Goal: Task Accomplishment & Management: Use online tool/utility

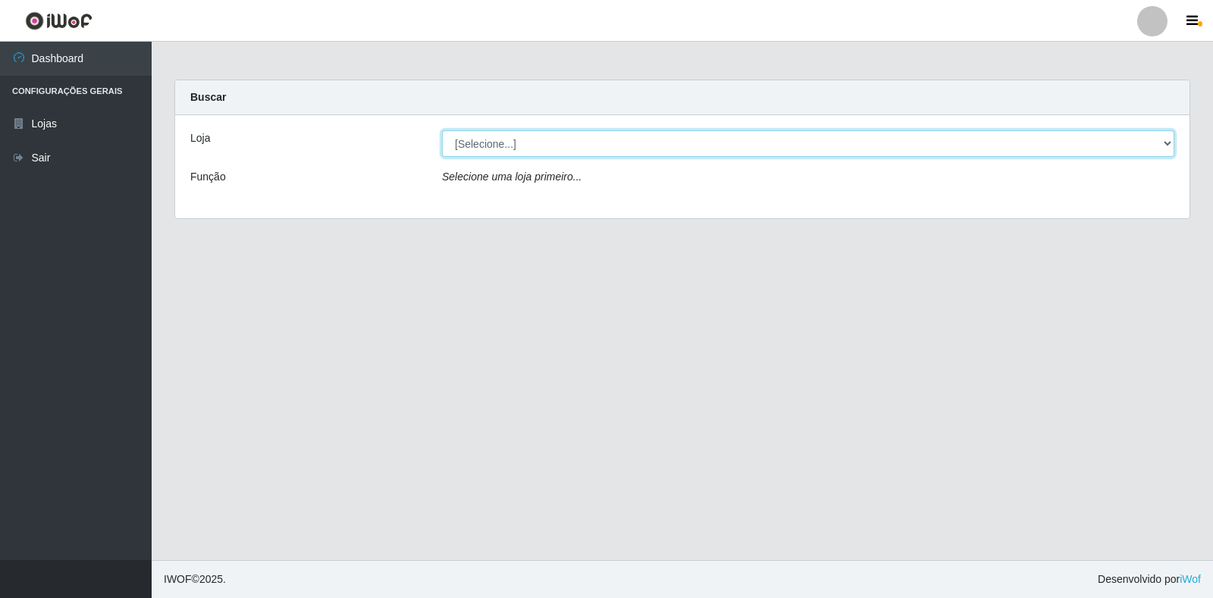
click at [1167, 146] on select "[Selecione...] Extrabom - Loja 18 Goiabeiras" at bounding box center [808, 143] width 732 height 27
select select "501"
click at [442, 130] on select "[Selecione...] Extrabom - Loja 18 Goiabeiras" at bounding box center [808, 143] width 732 height 27
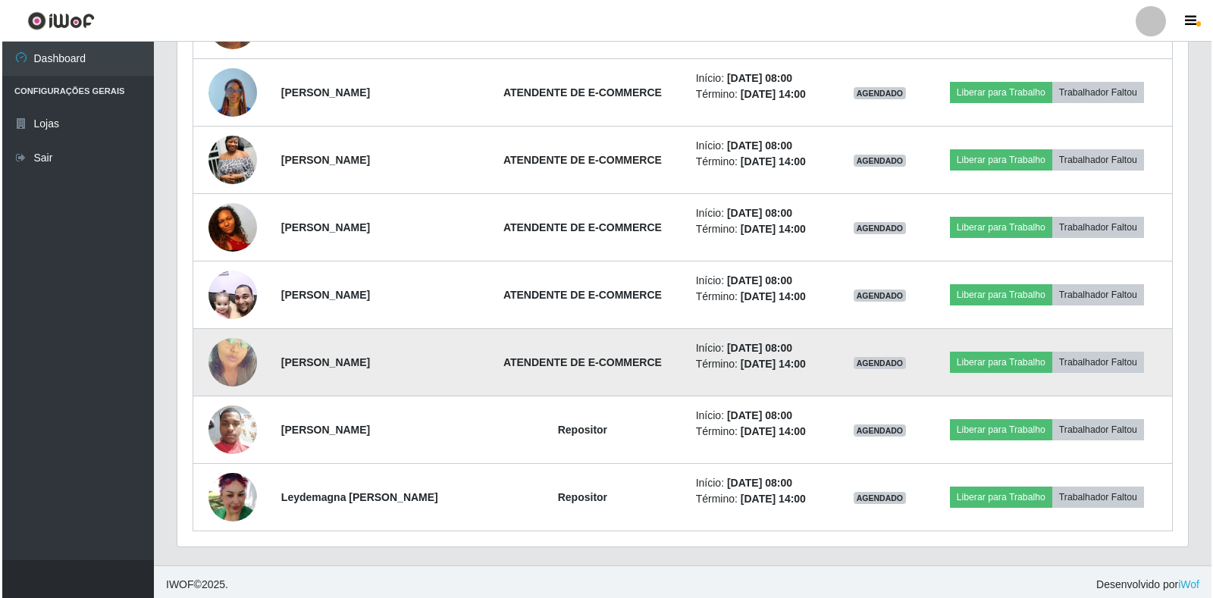
scroll to position [678, 0]
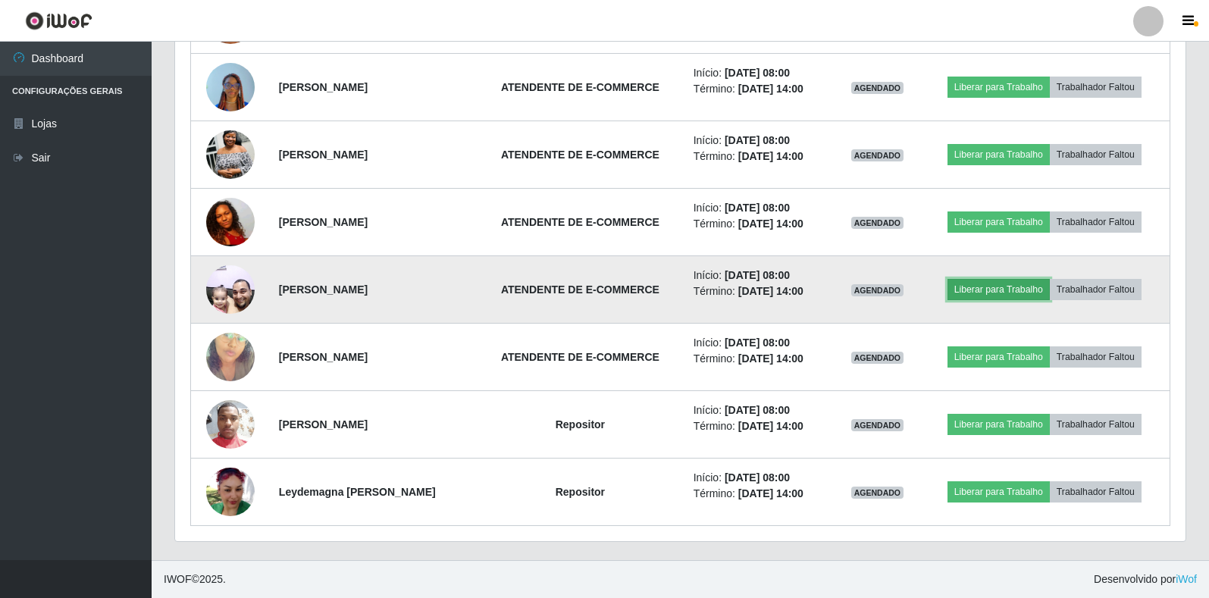
click at [1032, 289] on button "Liberar para Trabalho" at bounding box center [998, 289] width 102 height 21
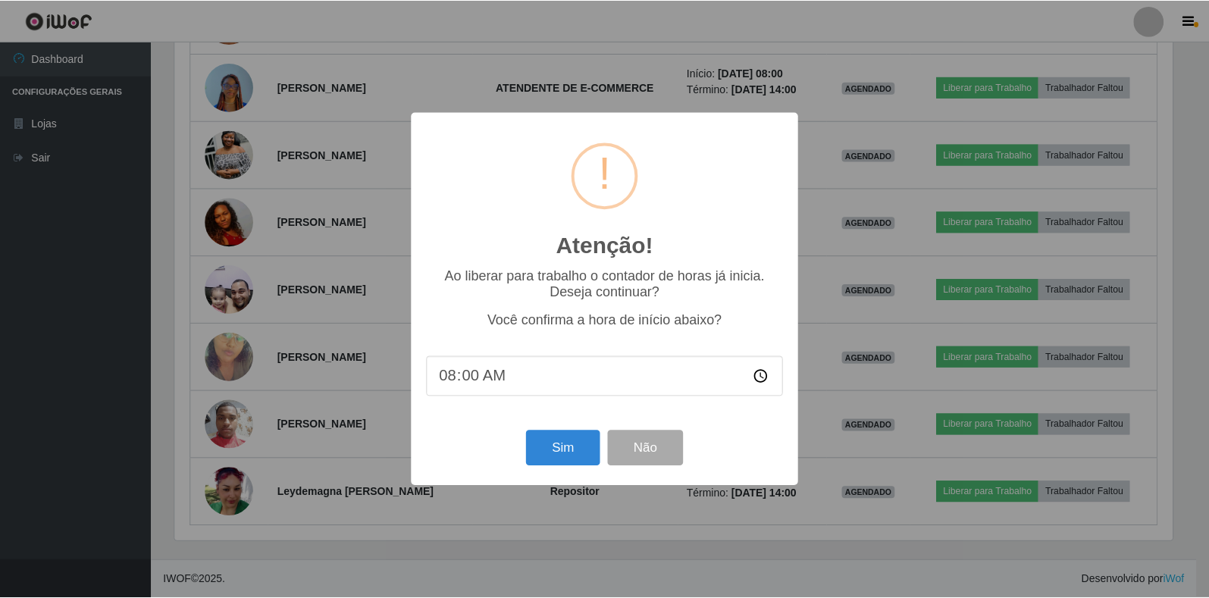
scroll to position [315, 1001]
click at [543, 444] on button "Sim" at bounding box center [565, 449] width 74 height 36
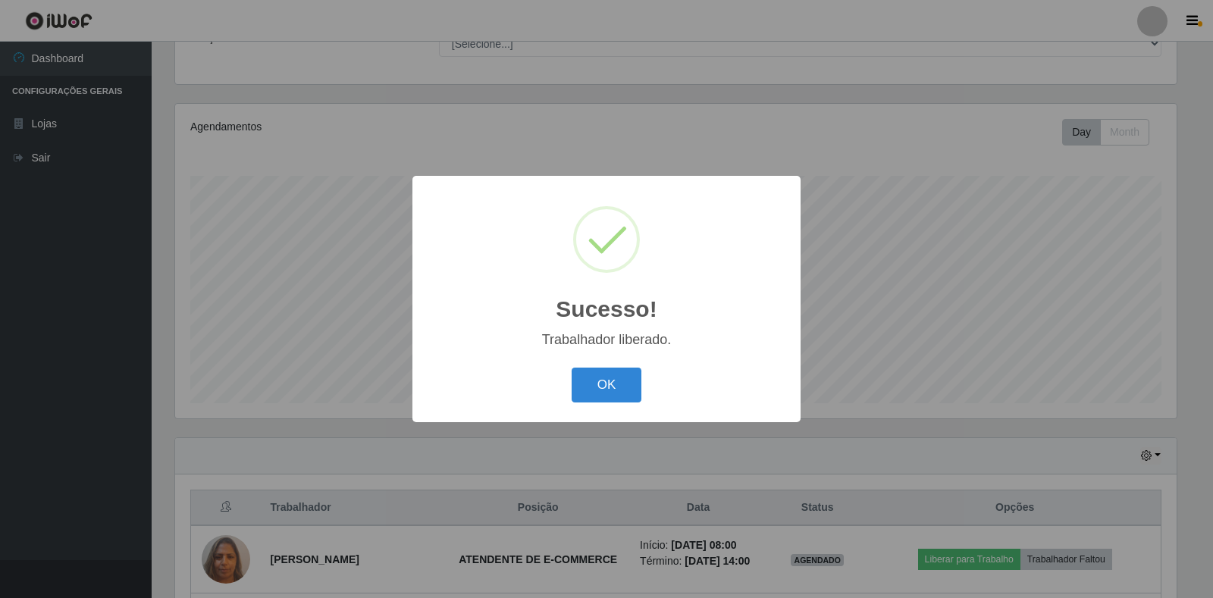
click at [623, 385] on button "OK" at bounding box center [607, 386] width 70 height 36
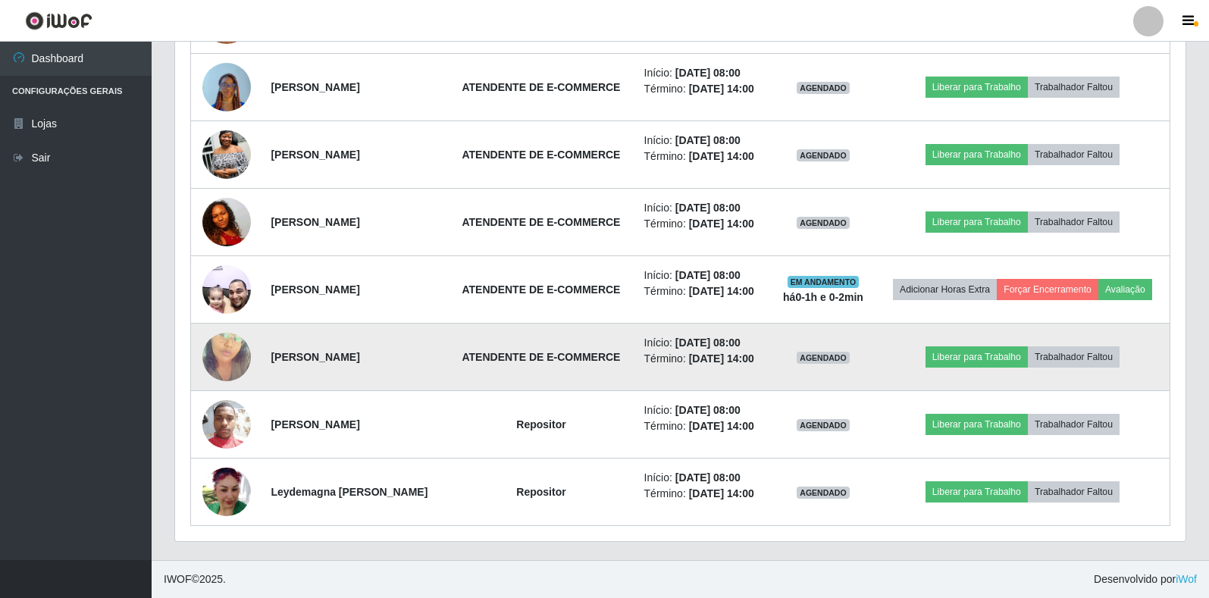
scroll to position [769, 0]
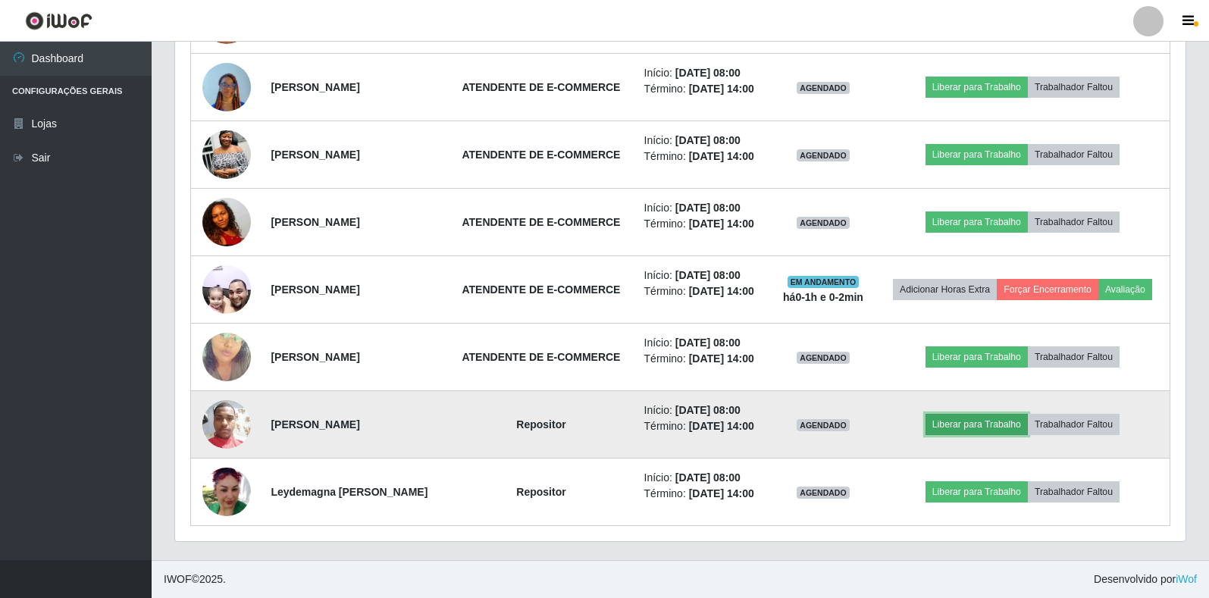
click at [991, 414] on button "Liberar para Trabalho" at bounding box center [977, 424] width 102 height 21
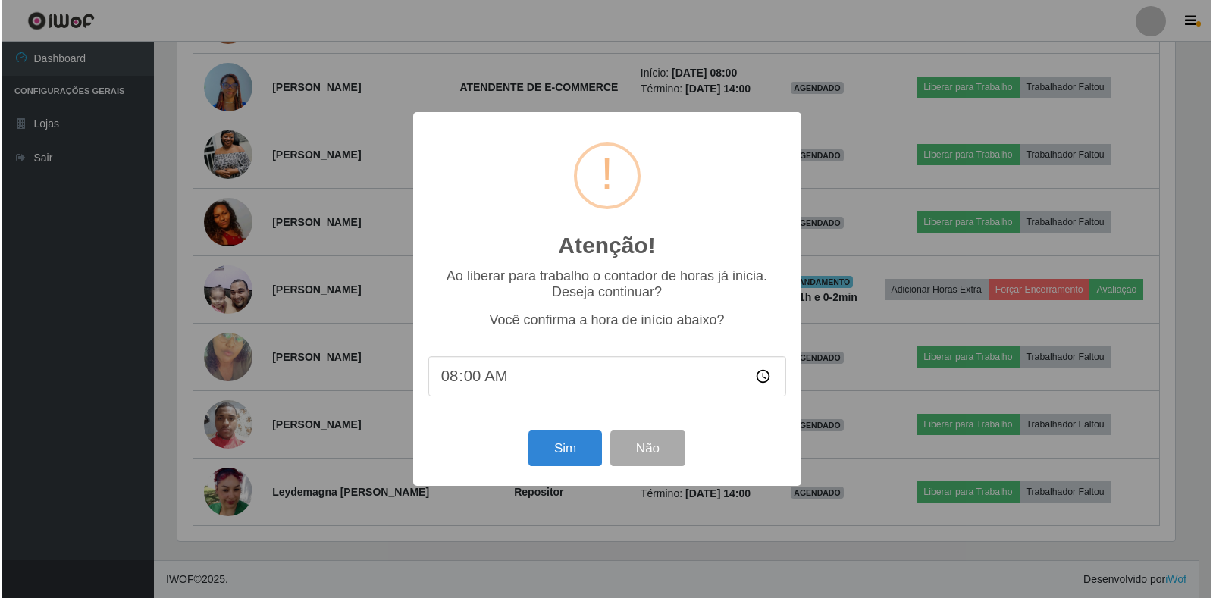
scroll to position [315, 1001]
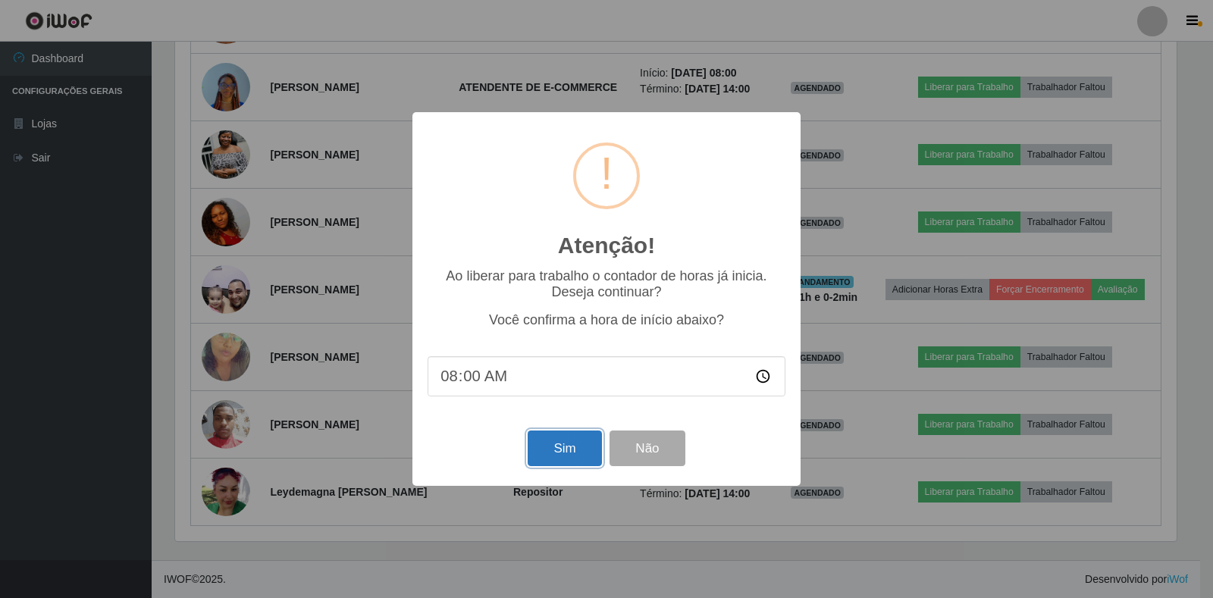
click at [566, 456] on button "Sim" at bounding box center [565, 449] width 74 height 36
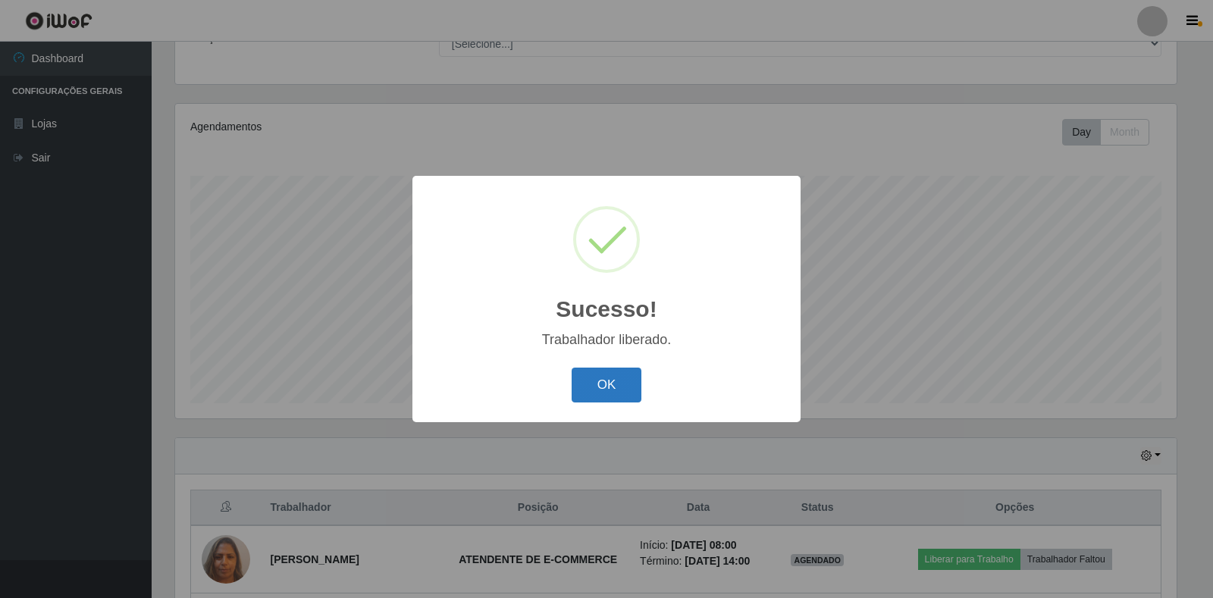
click at [634, 386] on button "OK" at bounding box center [607, 386] width 70 height 36
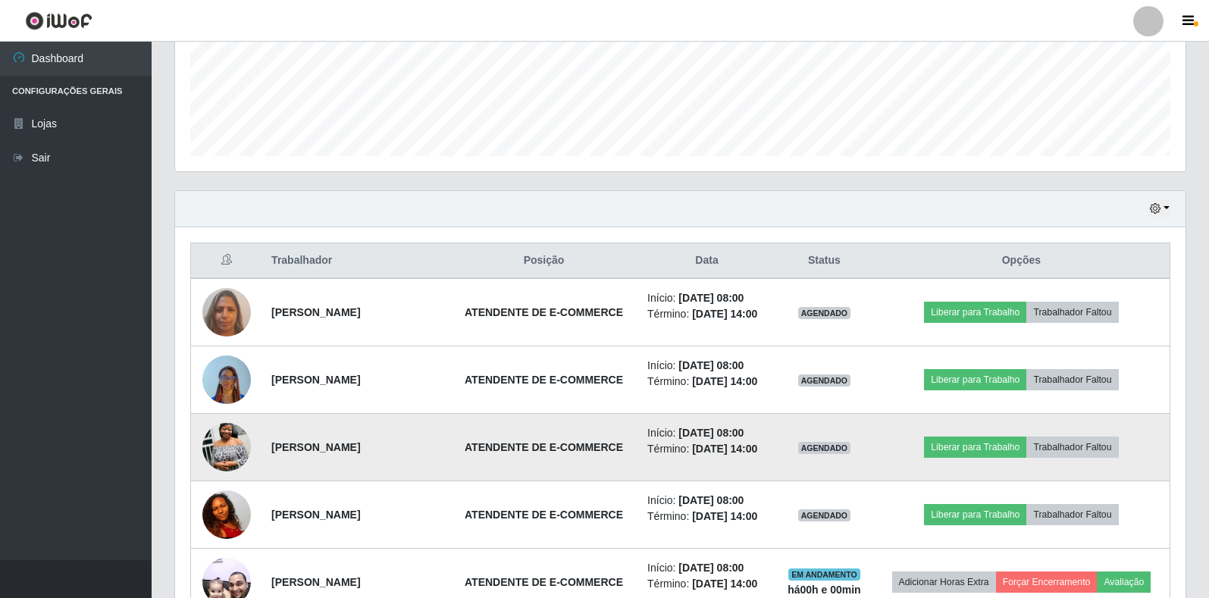
scroll to position [442, 0]
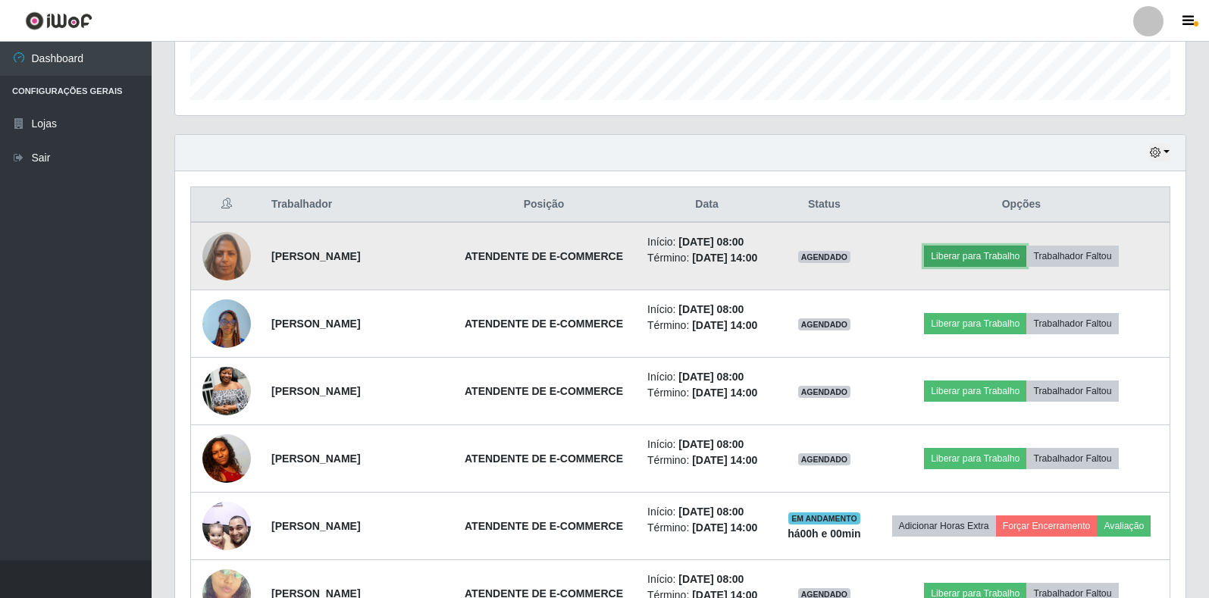
click at [1001, 267] on button "Liberar para Trabalho" at bounding box center [975, 256] width 102 height 21
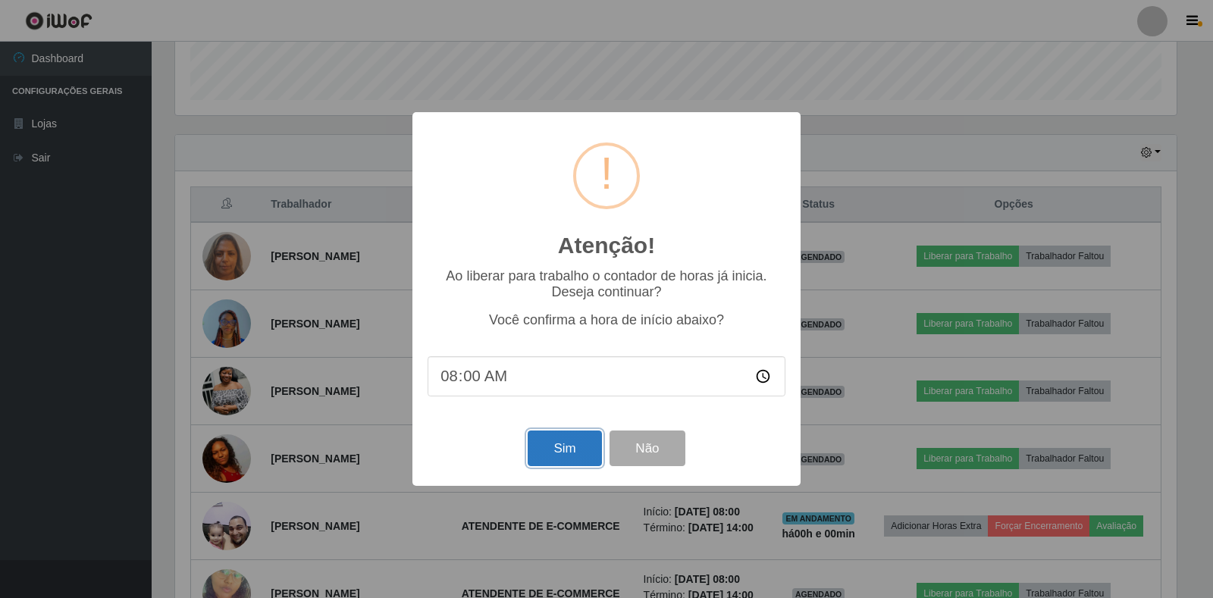
click at [578, 446] on button "Sim" at bounding box center [565, 449] width 74 height 36
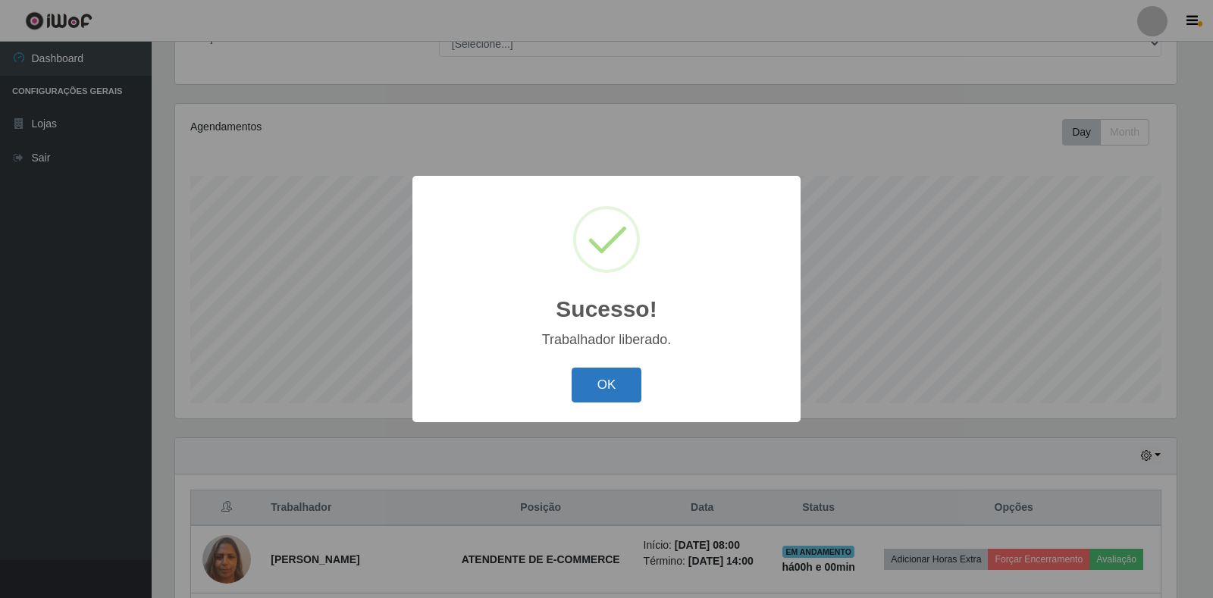
click at [594, 395] on button "OK" at bounding box center [607, 386] width 70 height 36
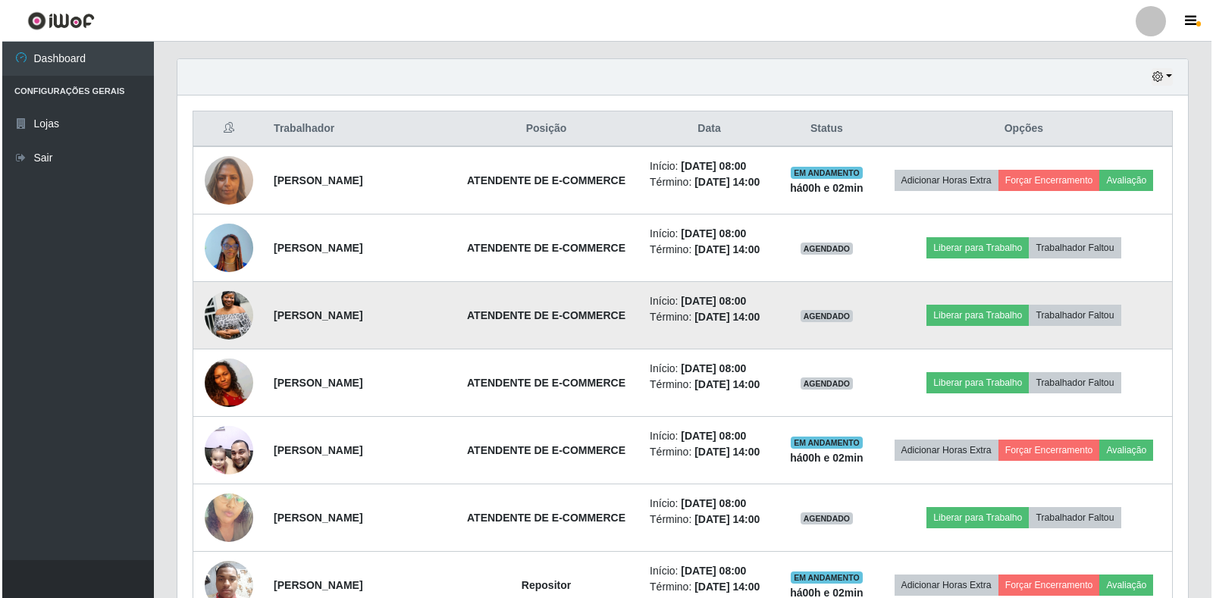
scroll to position [594, 0]
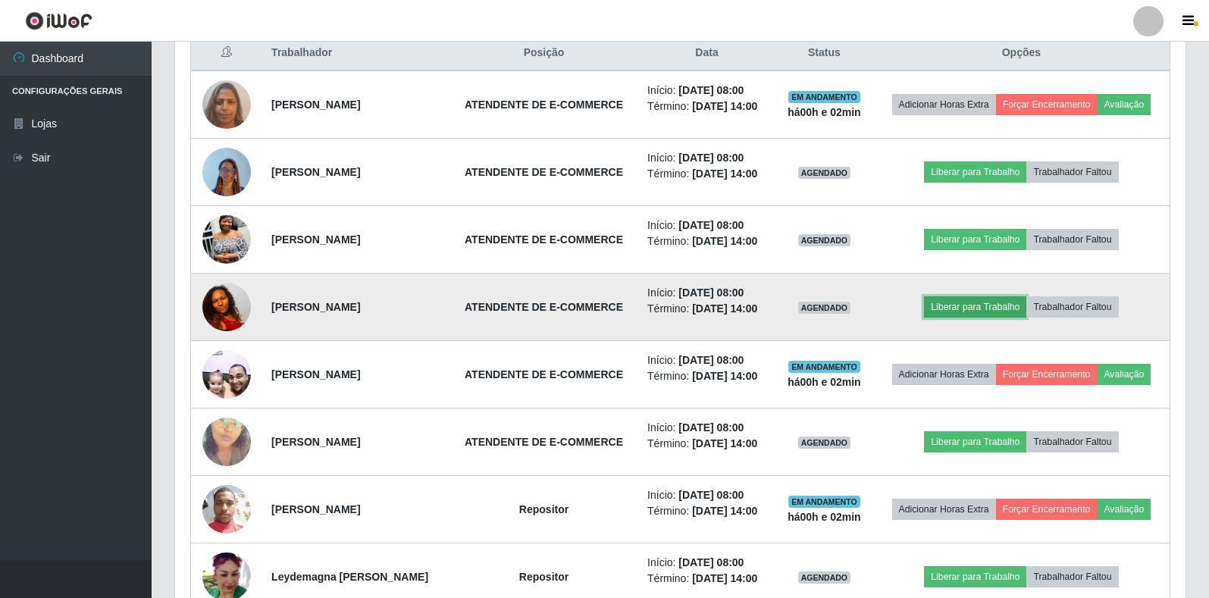
click at [968, 318] on button "Liberar para Trabalho" at bounding box center [975, 306] width 102 height 21
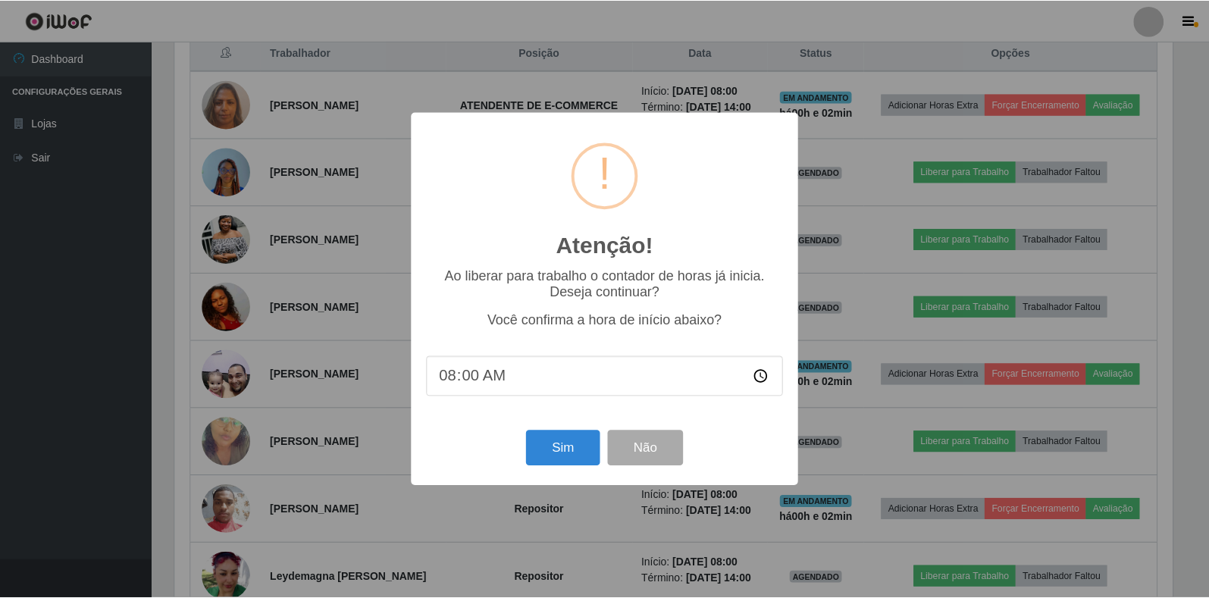
scroll to position [315, 1001]
click at [581, 449] on button "Sim" at bounding box center [565, 449] width 74 height 36
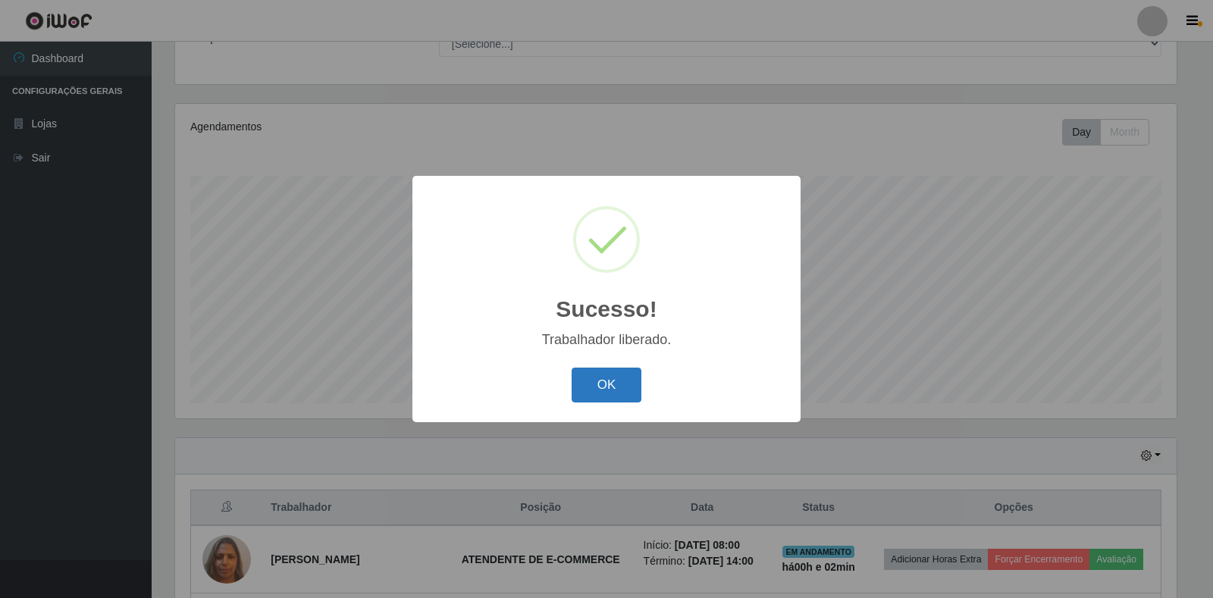
click at [592, 381] on button "OK" at bounding box center [607, 386] width 70 height 36
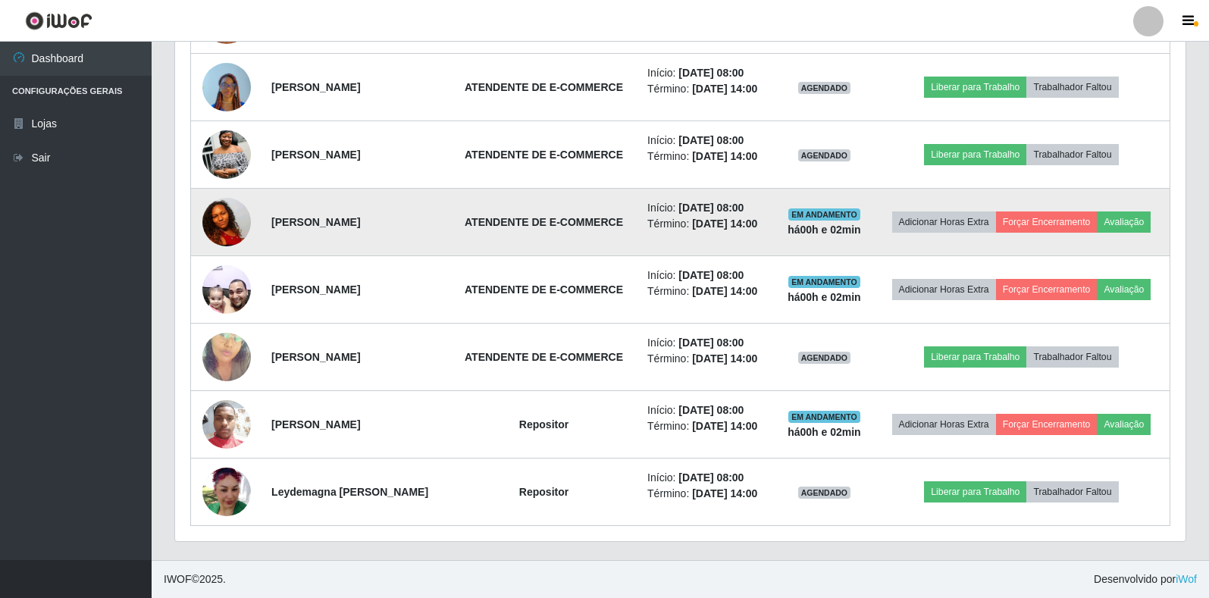
scroll to position [745, 0]
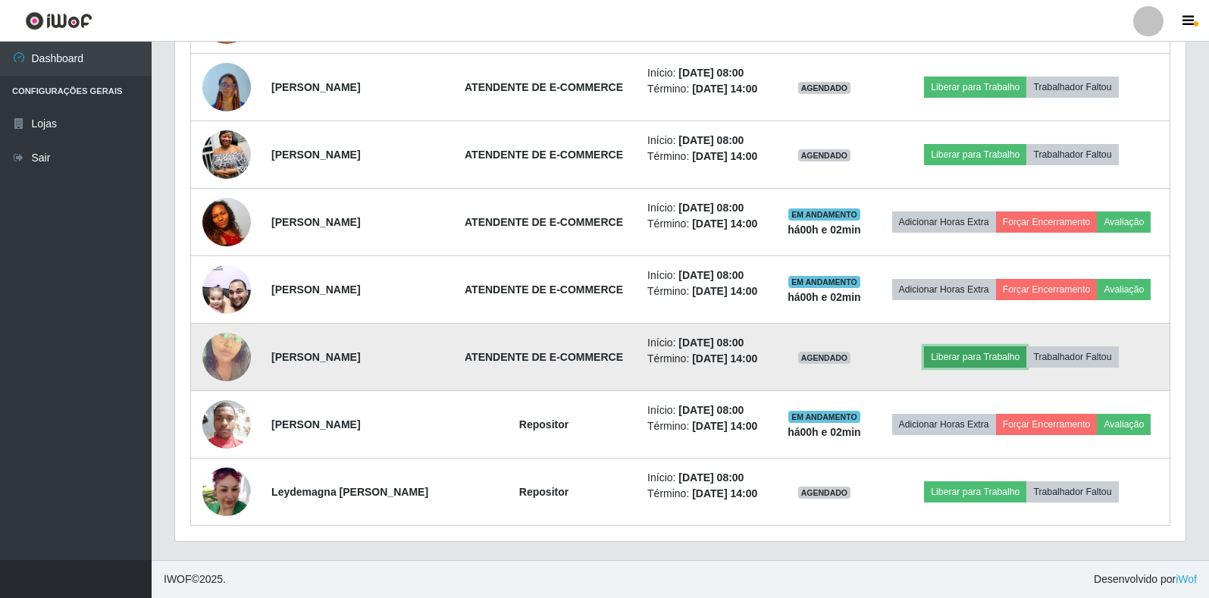
click at [989, 346] on button "Liberar para Trabalho" at bounding box center [975, 356] width 102 height 21
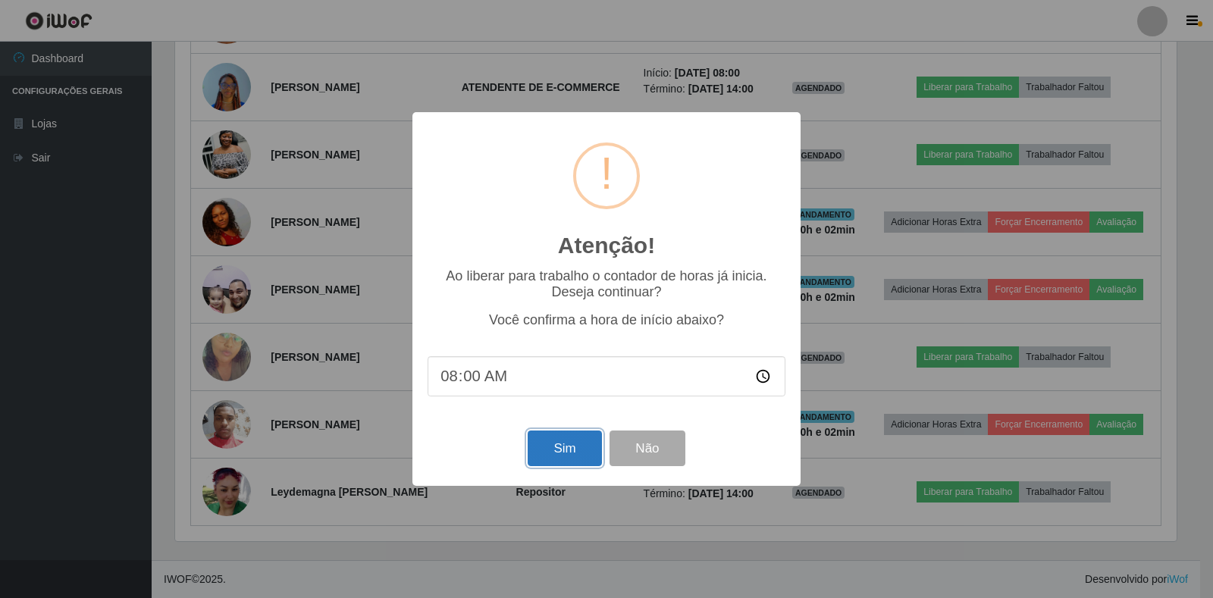
click at [529, 446] on button "Sim" at bounding box center [565, 449] width 74 height 36
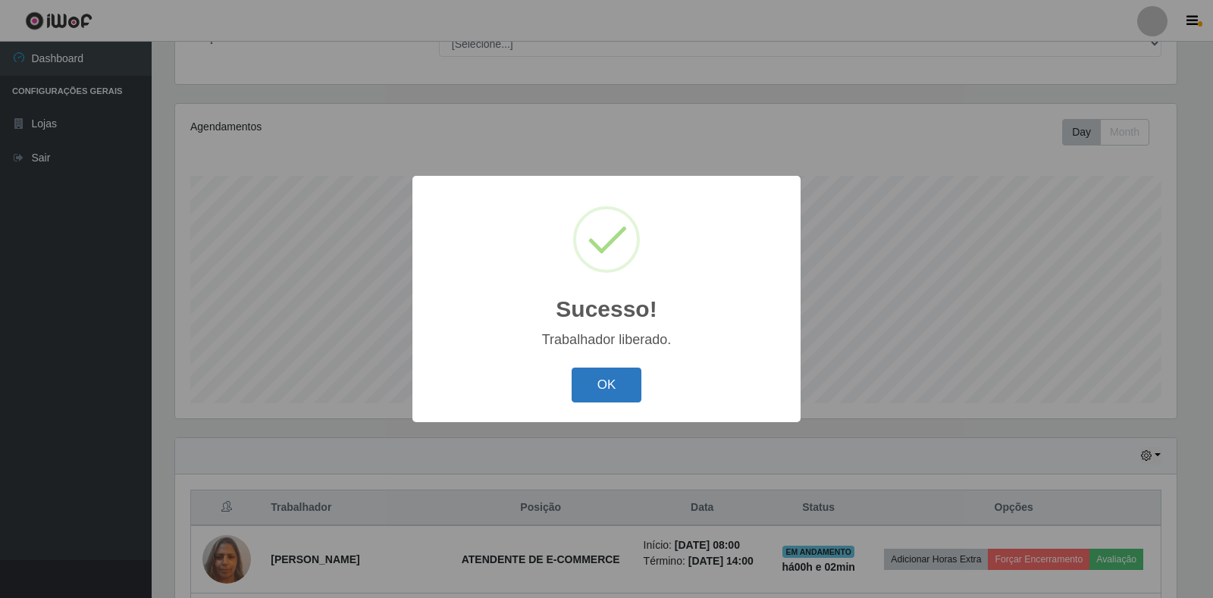
click at [582, 399] on button "OK" at bounding box center [607, 386] width 70 height 36
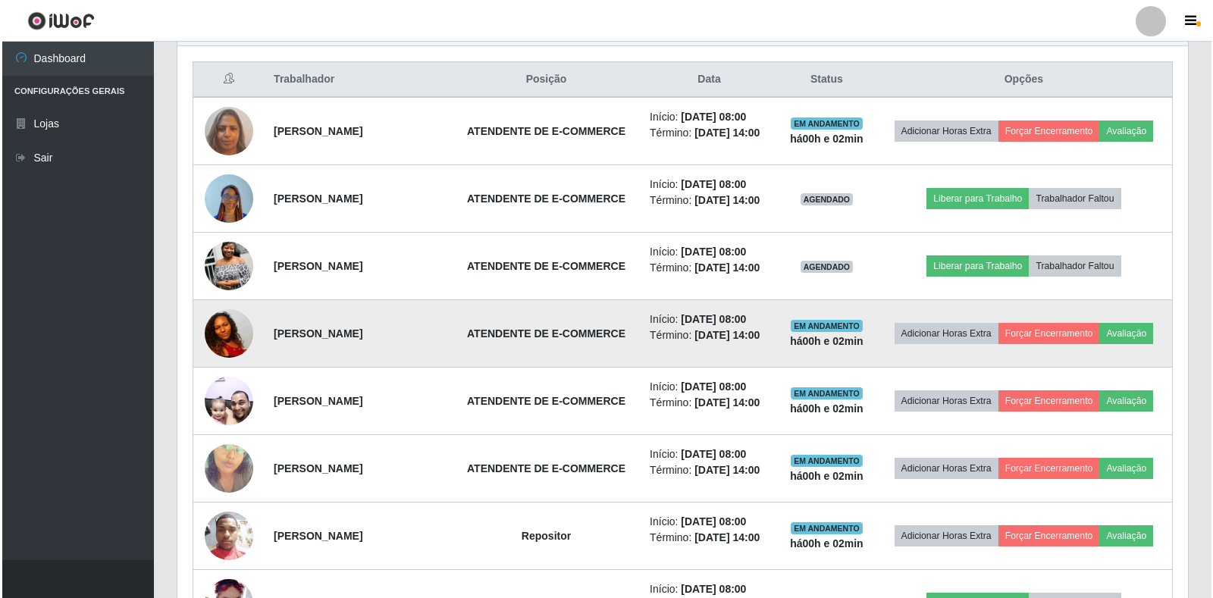
scroll to position [594, 0]
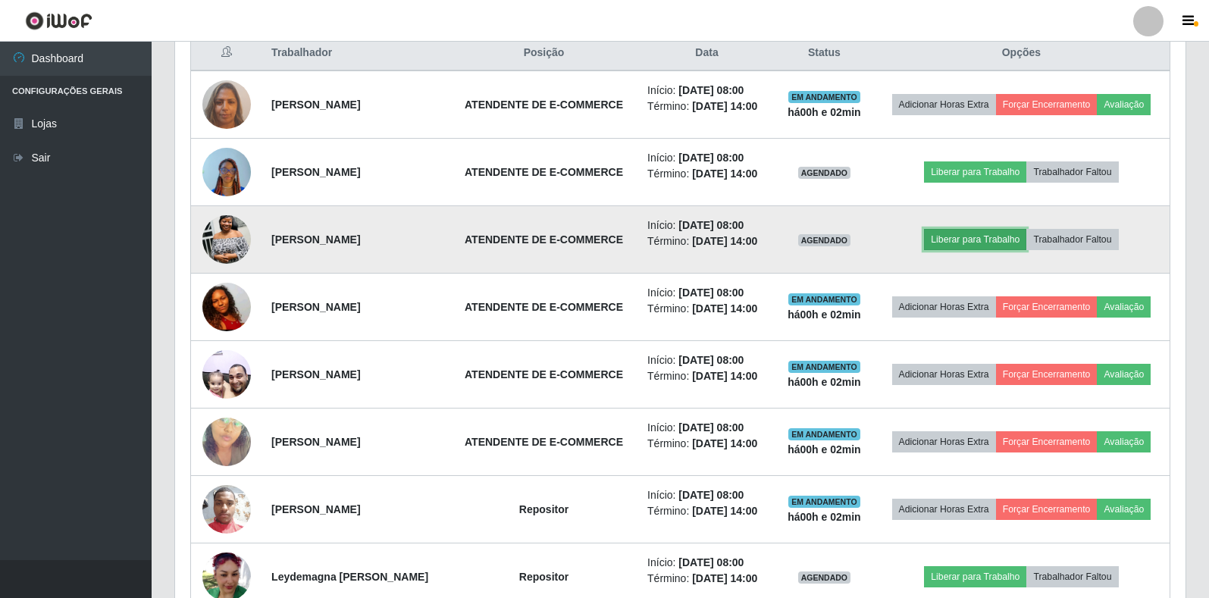
click at [1005, 250] on button "Liberar para Trabalho" at bounding box center [975, 239] width 102 height 21
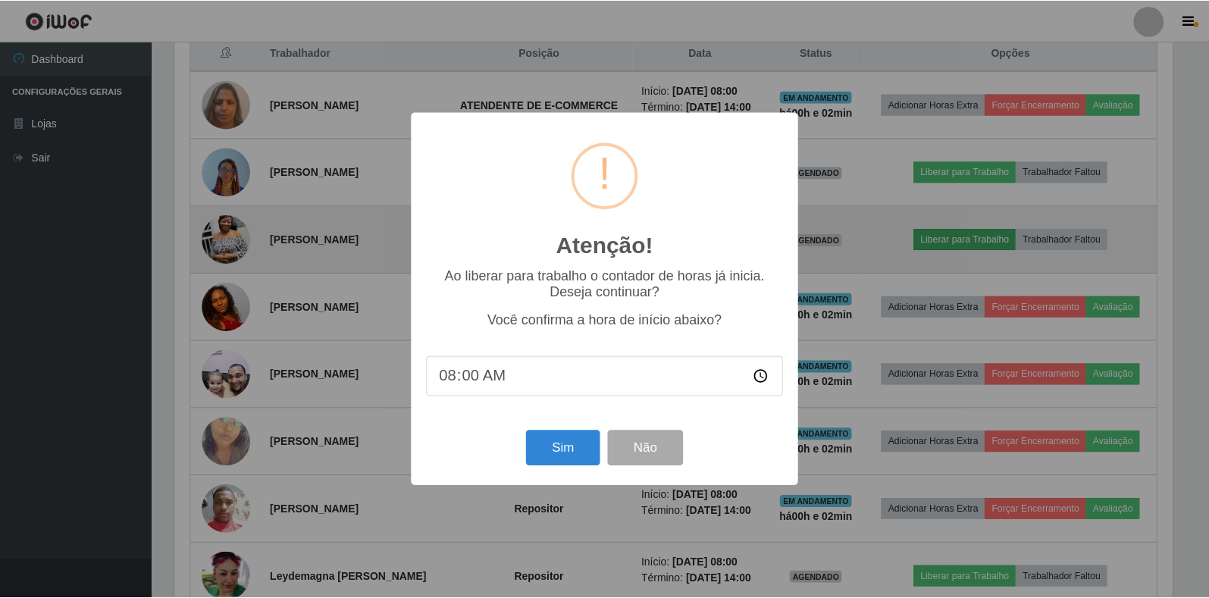
scroll to position [315, 1001]
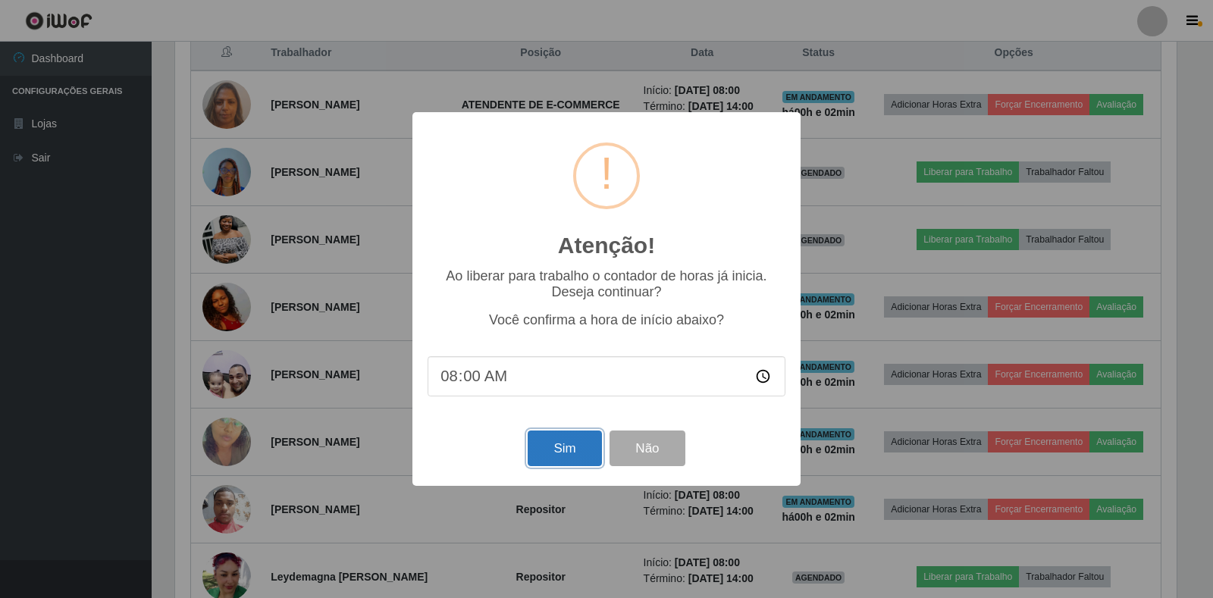
click at [571, 453] on button "Sim" at bounding box center [565, 449] width 74 height 36
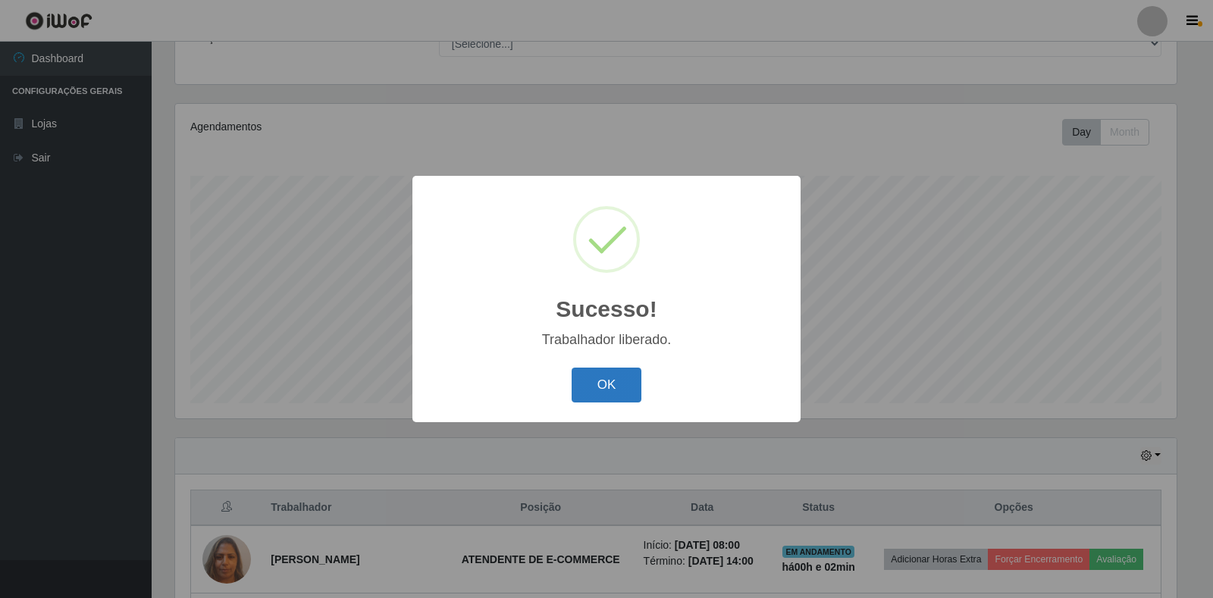
drag, startPoint x: 623, startPoint y: 388, endPoint x: 641, endPoint y: 385, distance: 18.4
click at [623, 387] on button "OK" at bounding box center [607, 386] width 70 height 36
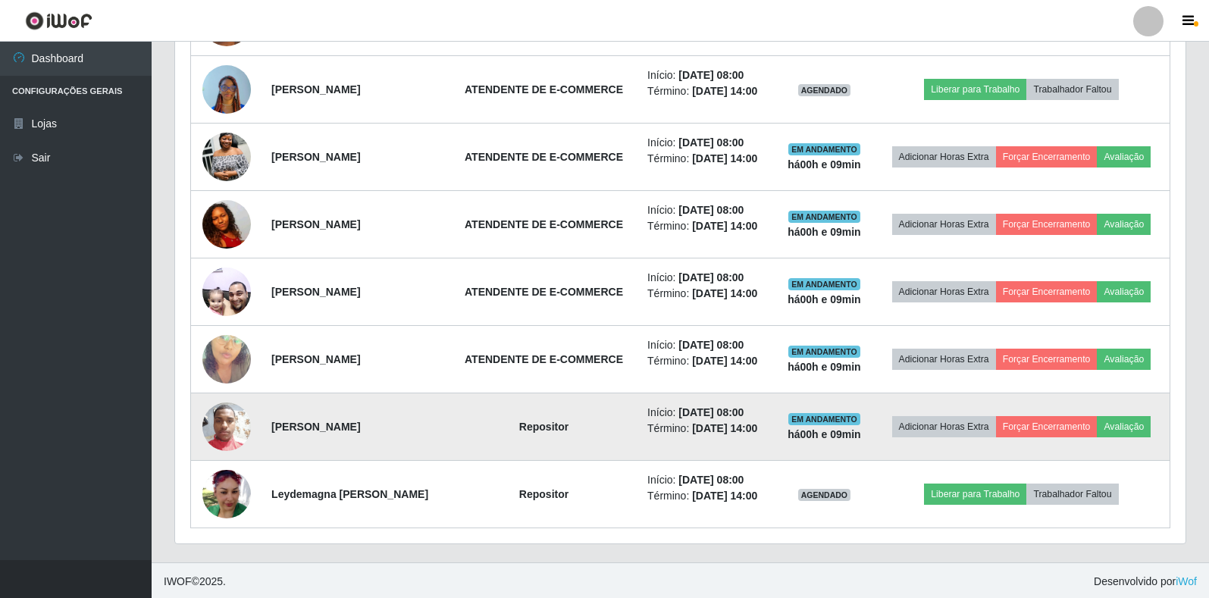
scroll to position [542, 0]
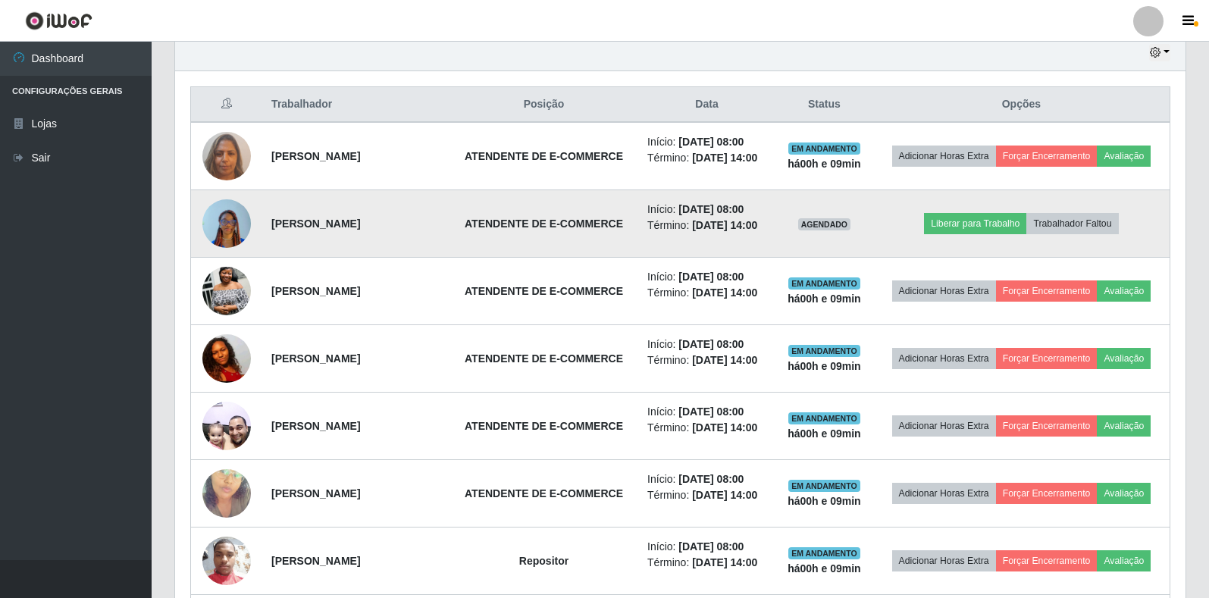
click at [218, 227] on img at bounding box center [226, 223] width 49 height 83
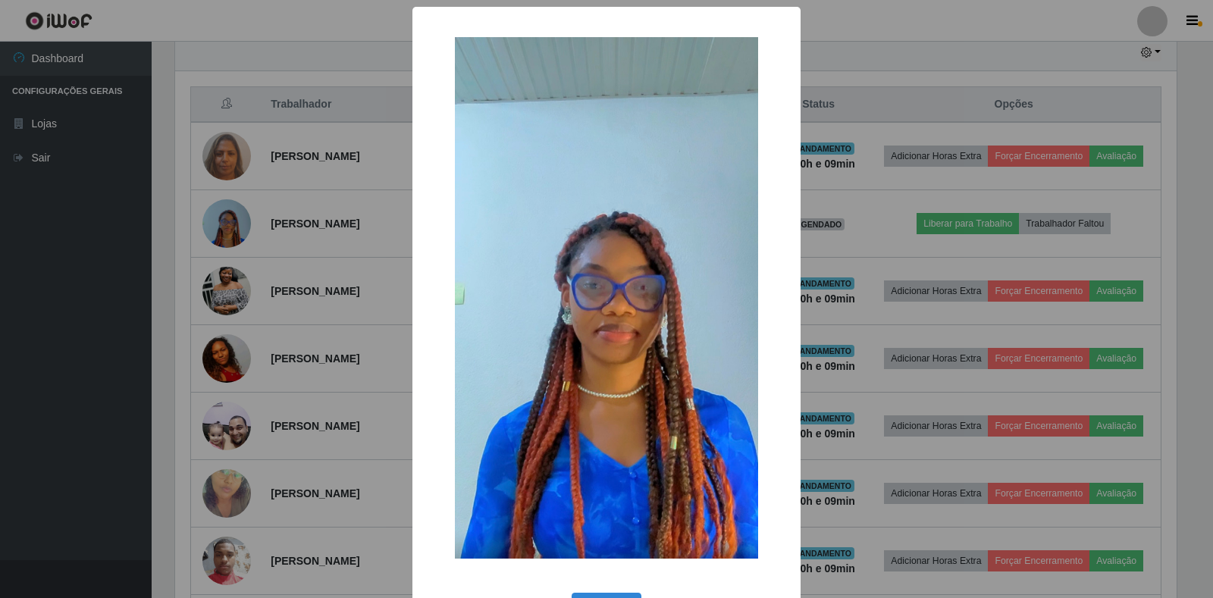
click at [869, 216] on div "× OK Cancel" at bounding box center [606, 299] width 1213 height 598
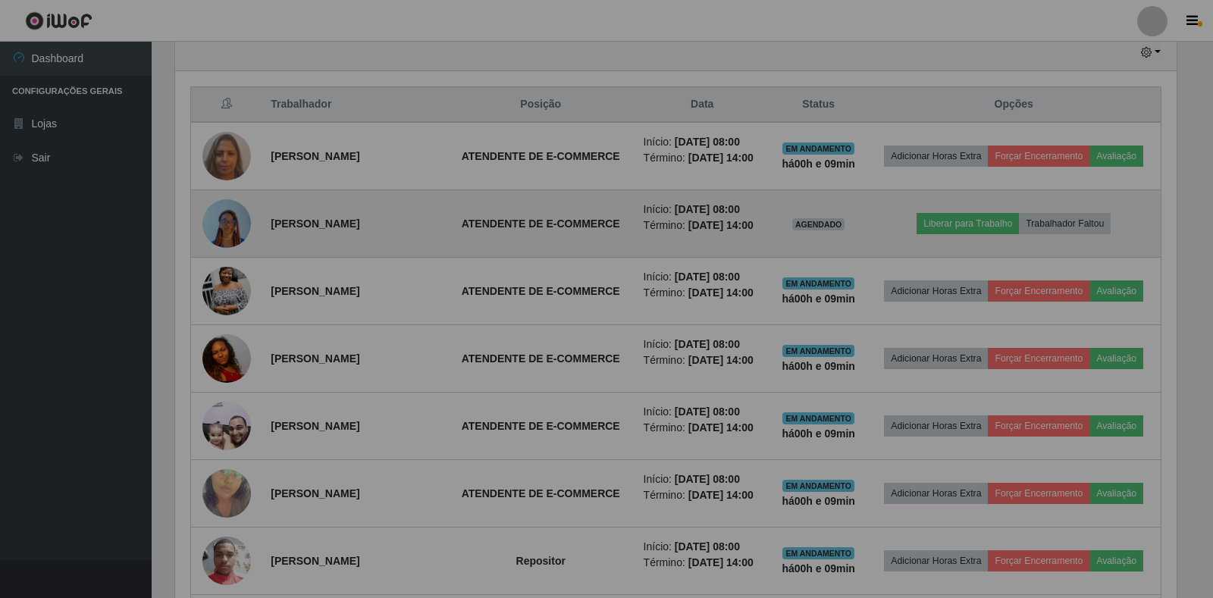
scroll to position [315, 1010]
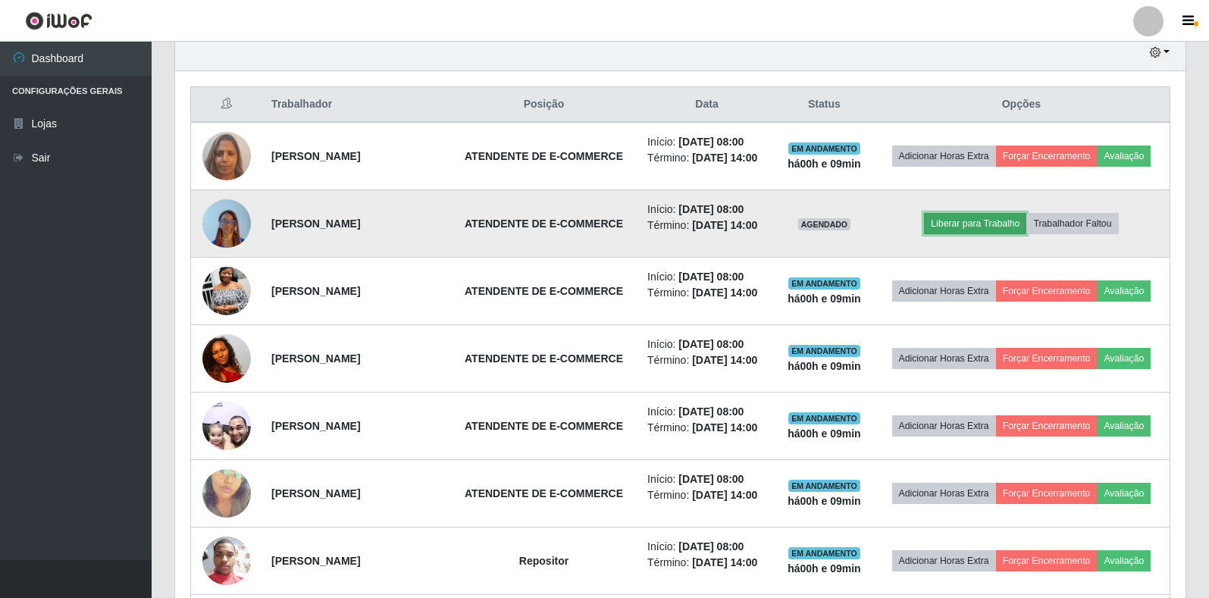
click at [969, 234] on button "Liberar para Trabalho" at bounding box center [975, 223] width 102 height 21
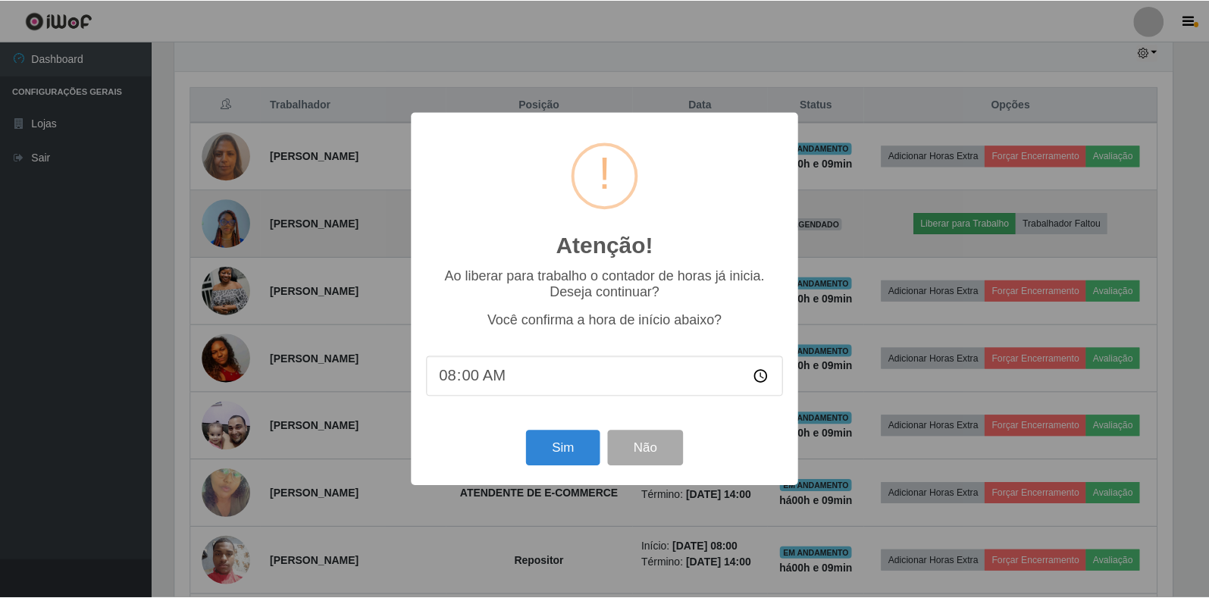
scroll to position [315, 1001]
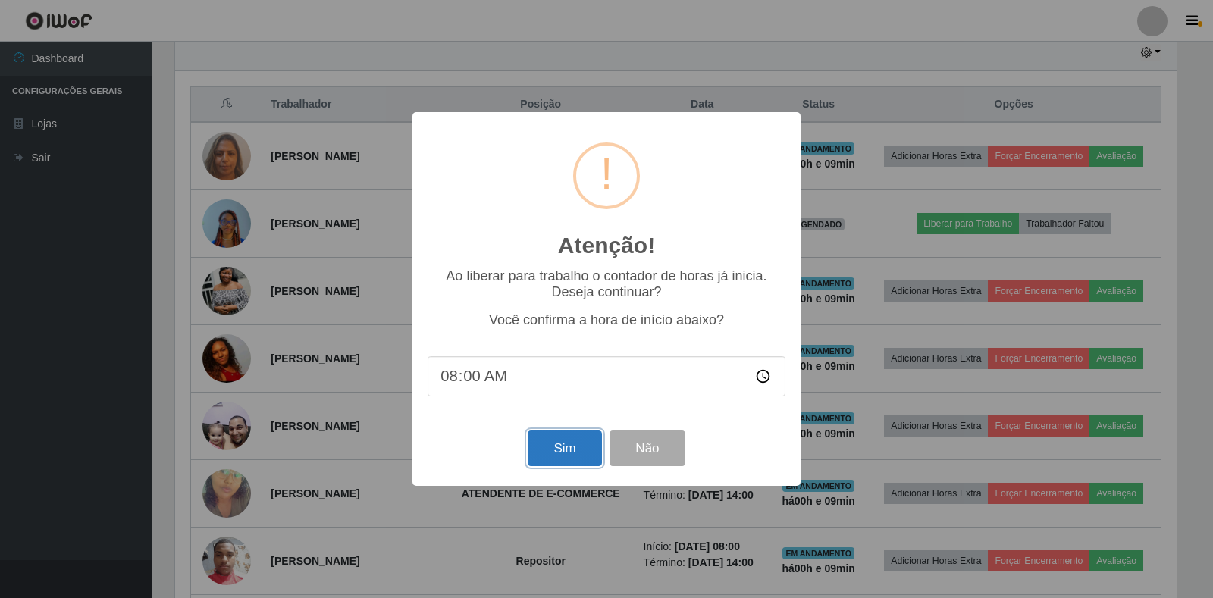
click at [572, 446] on button "Sim" at bounding box center [565, 449] width 74 height 36
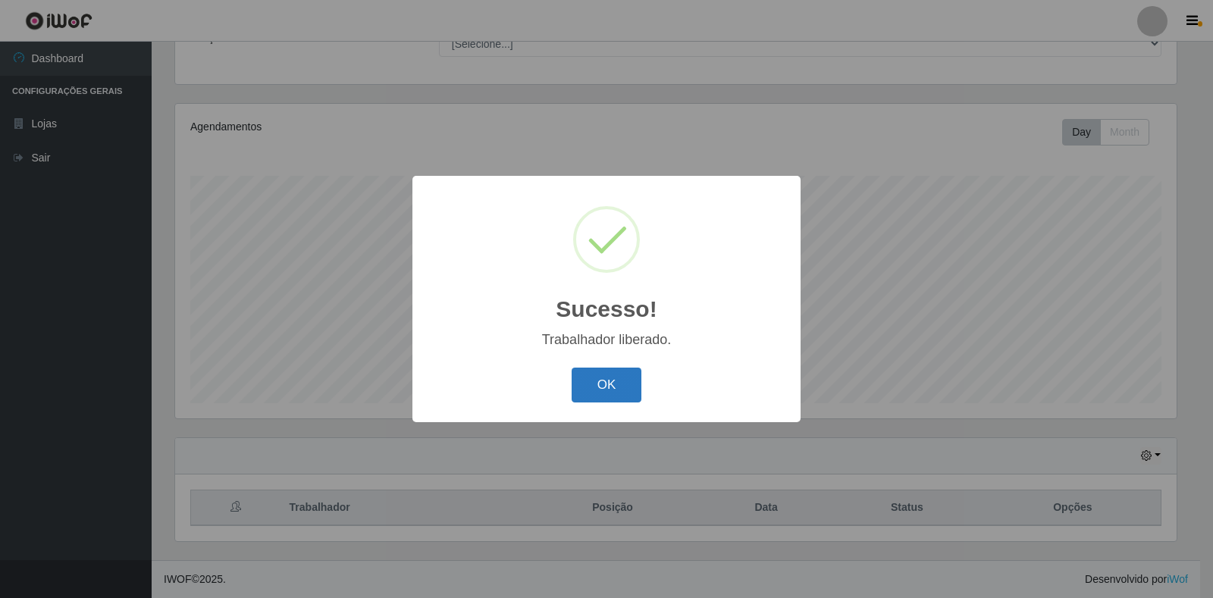
click at [604, 387] on button "OK" at bounding box center [607, 386] width 70 height 36
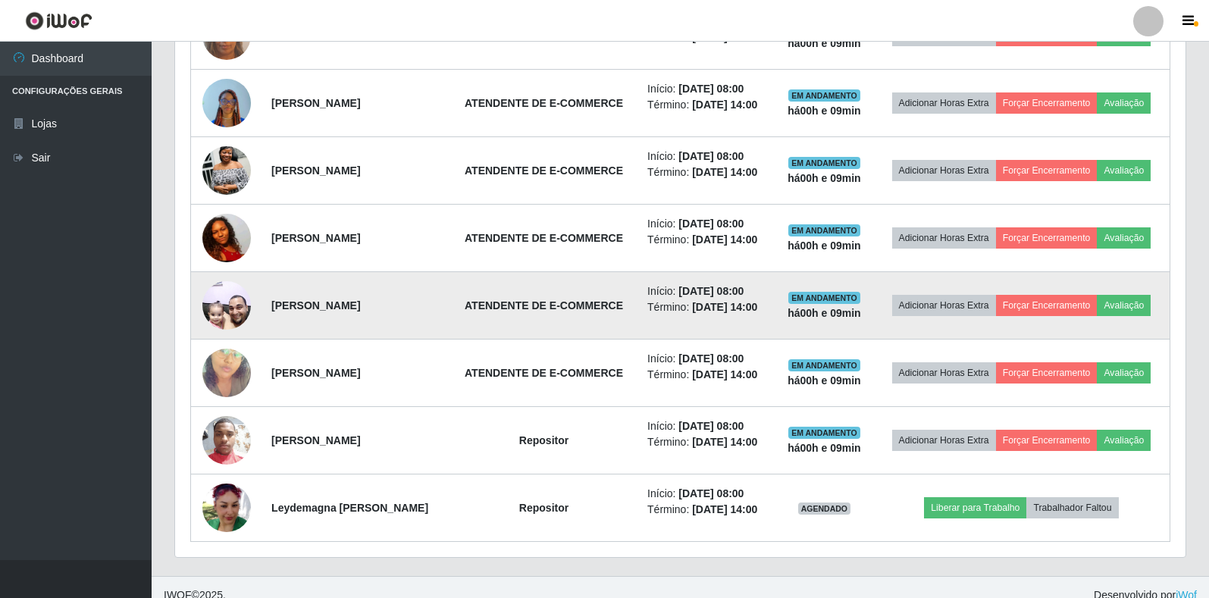
scroll to position [745, 0]
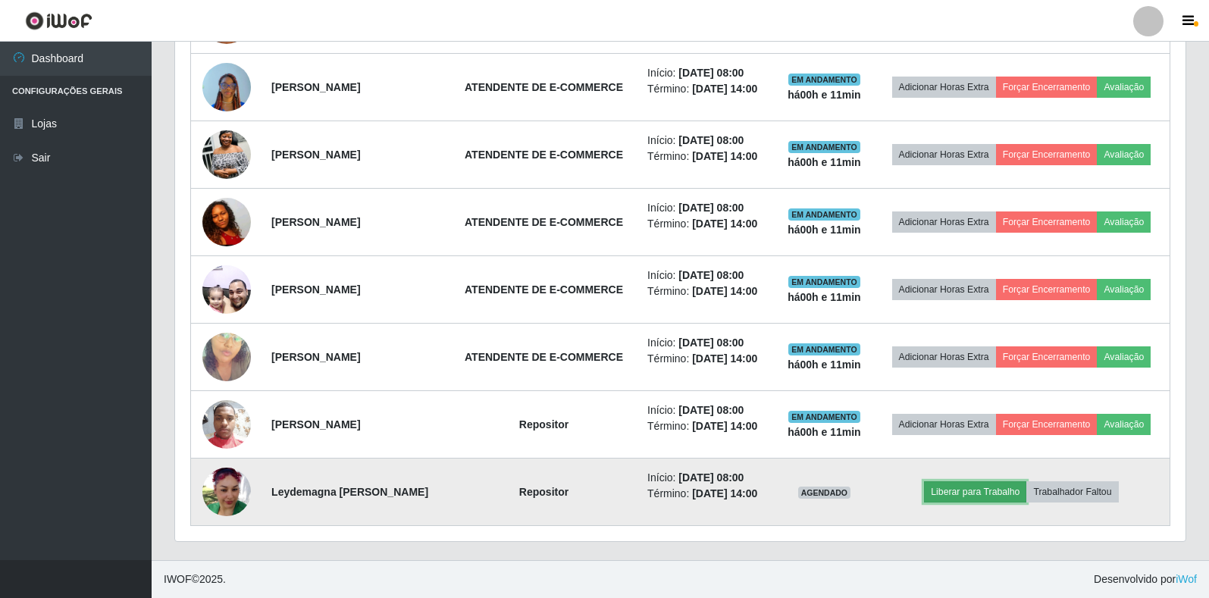
click at [987, 503] on button "Liberar para Trabalho" at bounding box center [975, 491] width 102 height 21
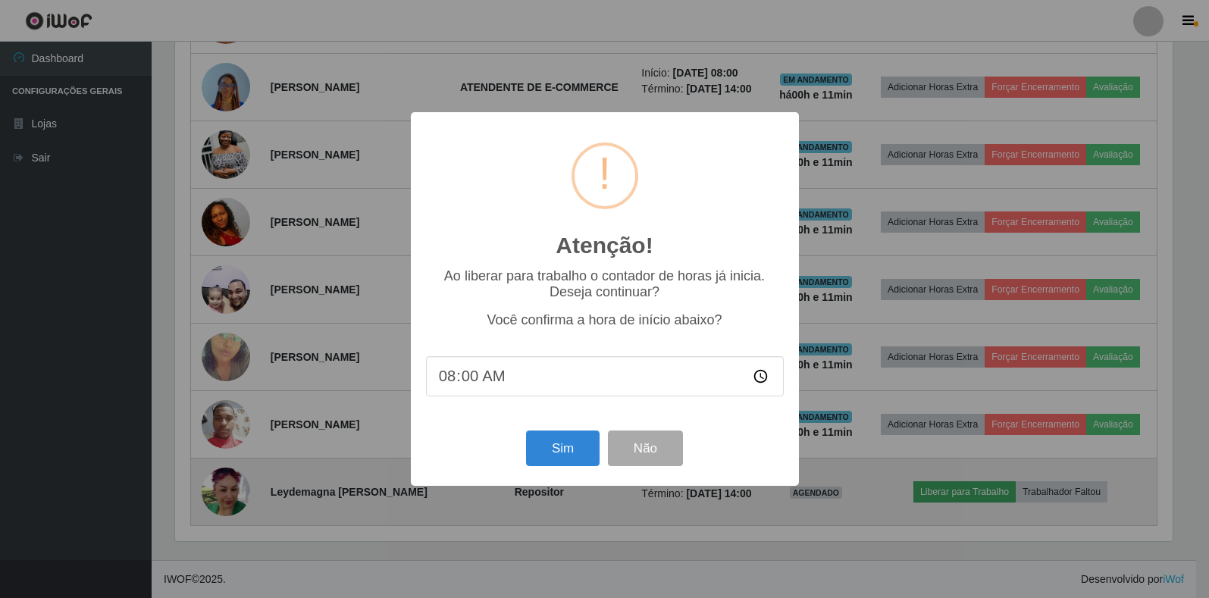
scroll to position [315, 1001]
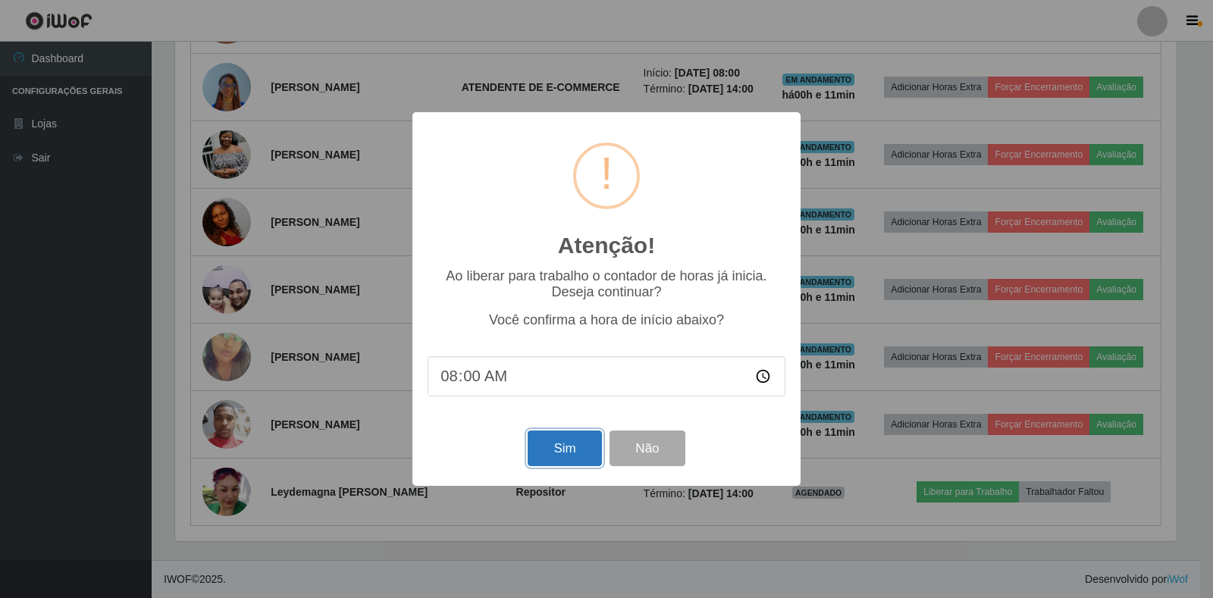
click at [582, 446] on button "Sim" at bounding box center [565, 449] width 74 height 36
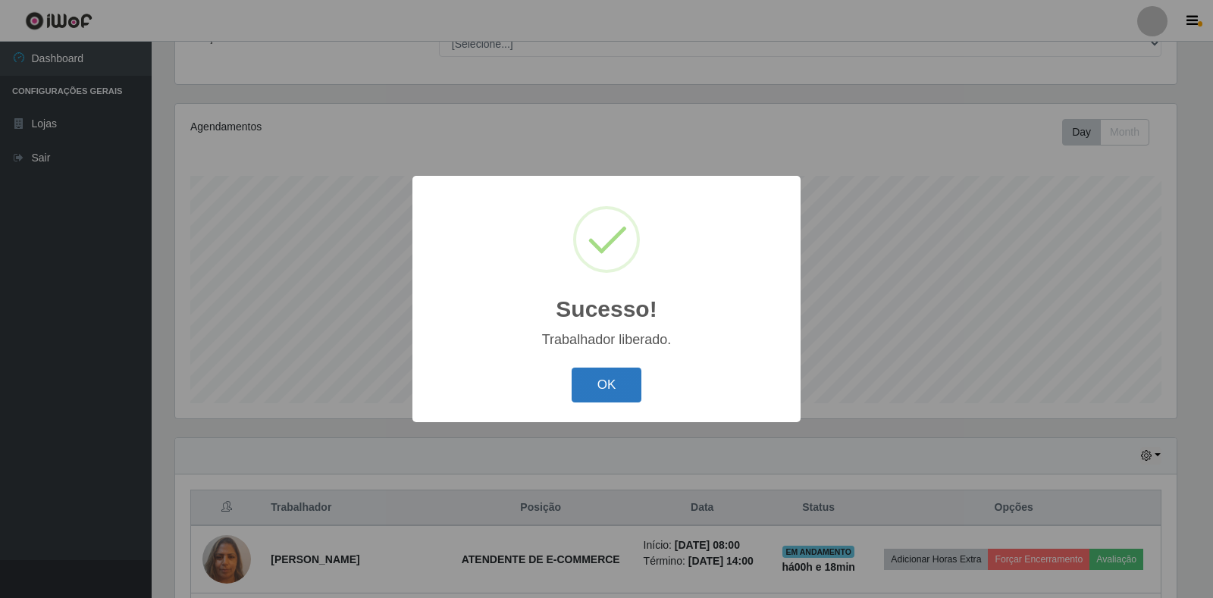
click at [609, 396] on button "OK" at bounding box center [607, 386] width 70 height 36
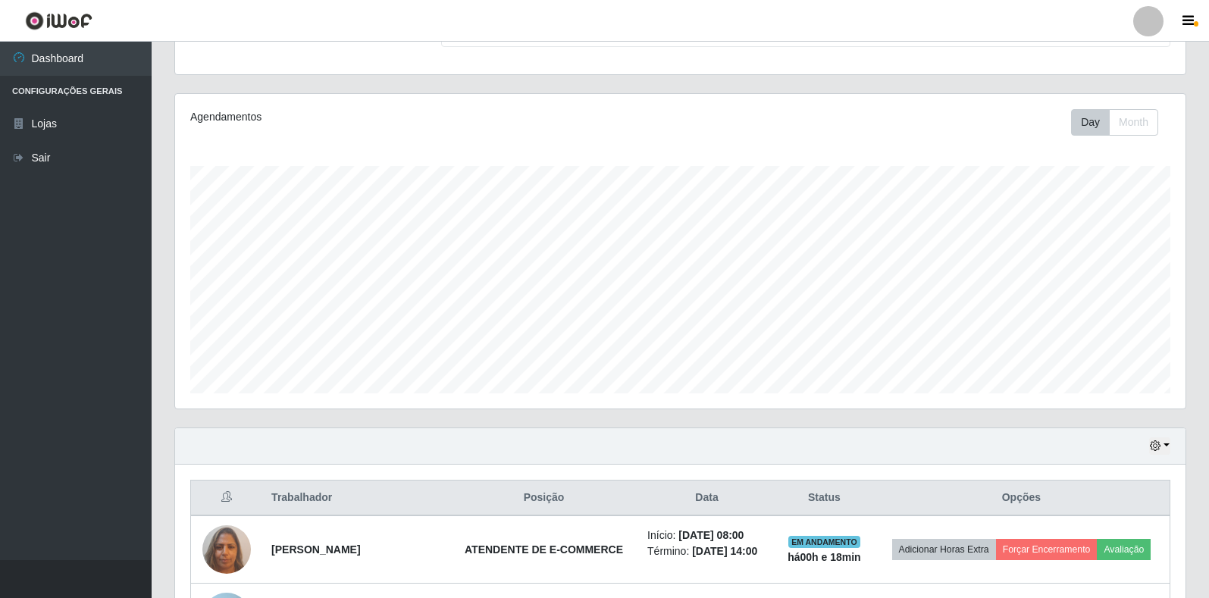
scroll to position [0, 0]
